Goal: Task Accomplishment & Management: Use online tool/utility

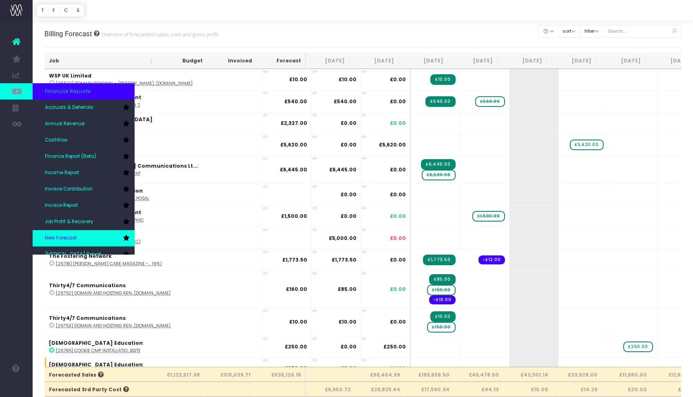
click at [55, 236] on span "New Forecast" at bounding box center [61, 237] width 32 height 7
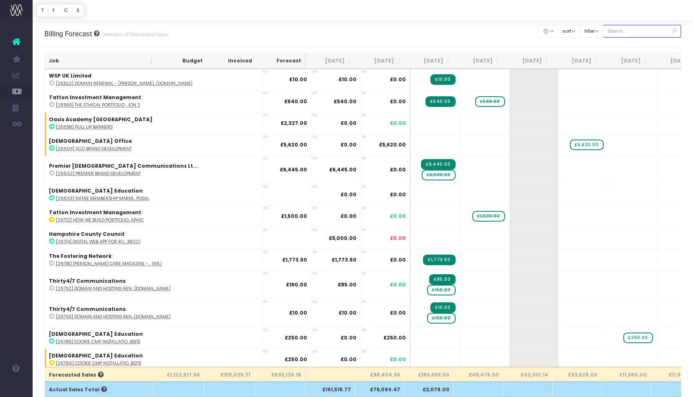
click at [630, 33] on input "text" at bounding box center [642, 31] width 78 height 13
paste input "CMP Subscription"
type input "CMP Subscription"
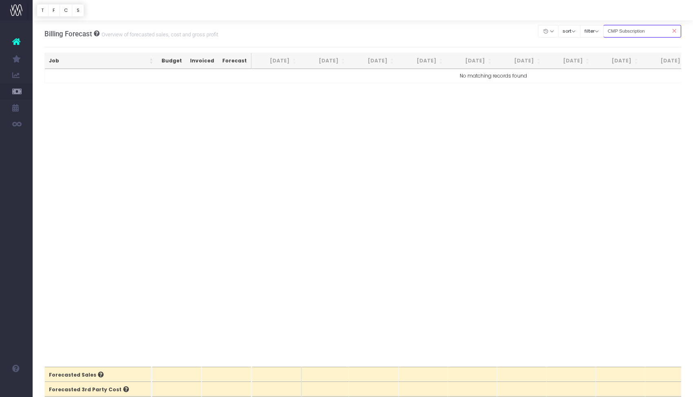
drag, startPoint x: 645, startPoint y: 31, endPoint x: 618, endPoint y: 31, distance: 26.9
click at [618, 31] on input "CMP Subscription" at bounding box center [642, 31] width 78 height 13
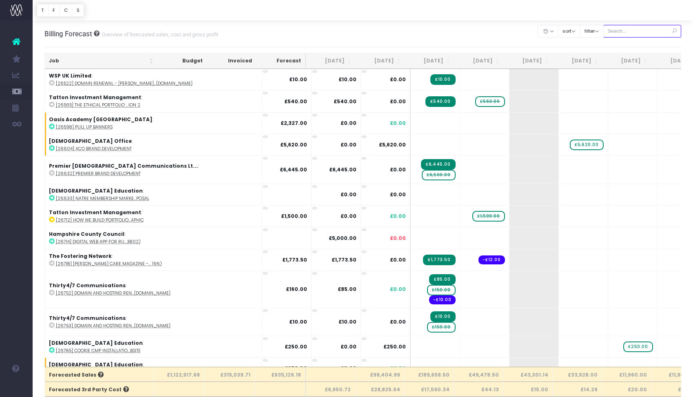
click at [631, 28] on input "text" at bounding box center [642, 31] width 78 height 13
paste input "28936"
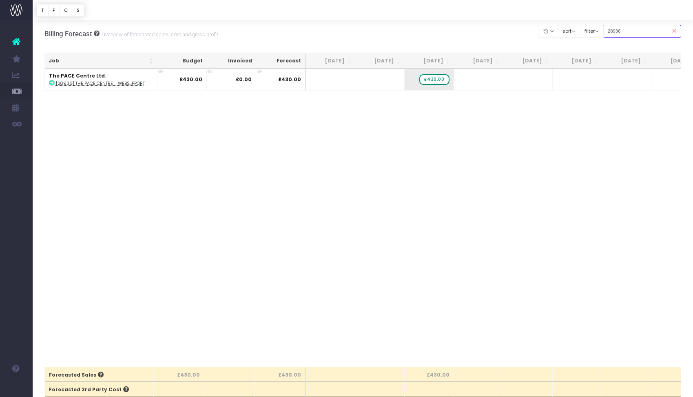
type input "28936"
drag, startPoint x: 372, startPoint y: 108, endPoint x: 367, endPoint y: 108, distance: 4.5
click at [372, 108] on div "Job Budget Invoiced Forecast [DATE] Sep [DATE] Nov [DATE] Jan [DATE] Mar [DATE]…" at bounding box center [362, 218] width 637 height 298
